Goal: Task Accomplishment & Management: Use online tool/utility

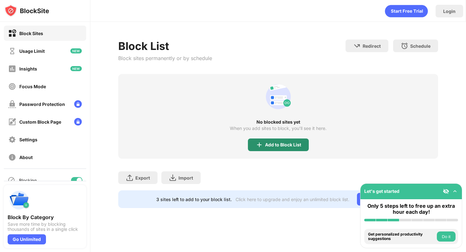
click at [287, 145] on div "Add to Block List" at bounding box center [283, 145] width 36 height 5
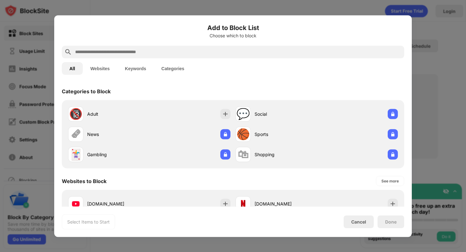
click at [249, 47] on div at bounding box center [233, 52] width 342 height 13
click at [246, 53] on input "text" at bounding box center [237, 52] width 327 height 8
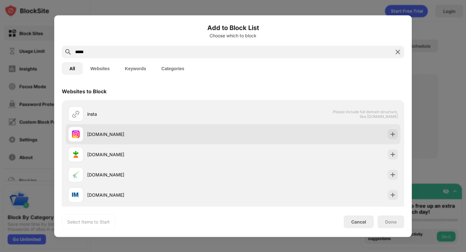
type input "*****"
click at [203, 135] on div "instagram.com" at bounding box center [160, 134] width 146 height 7
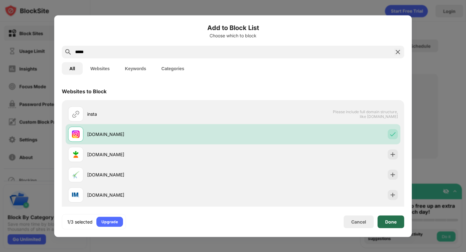
click at [386, 218] on div "Done" at bounding box center [390, 222] width 27 height 13
